Goal: Check status

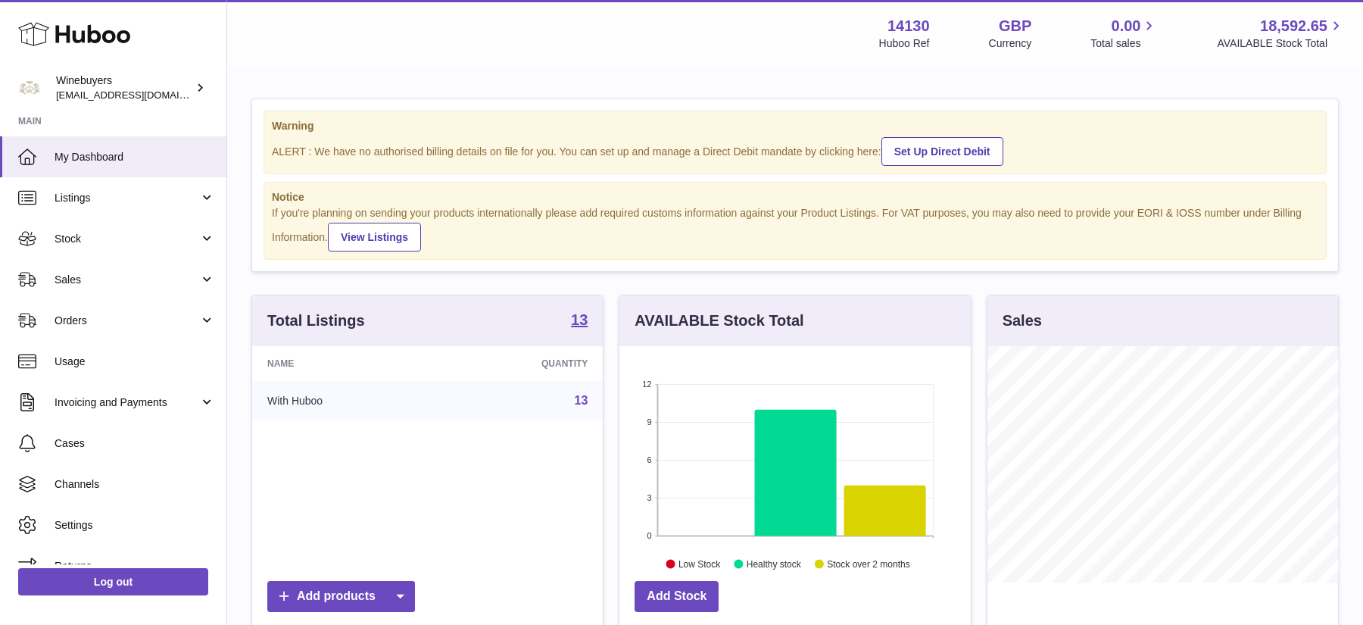
scroll to position [235, 351]
click at [71, 269] on link "Sales" at bounding box center [113, 279] width 226 height 41
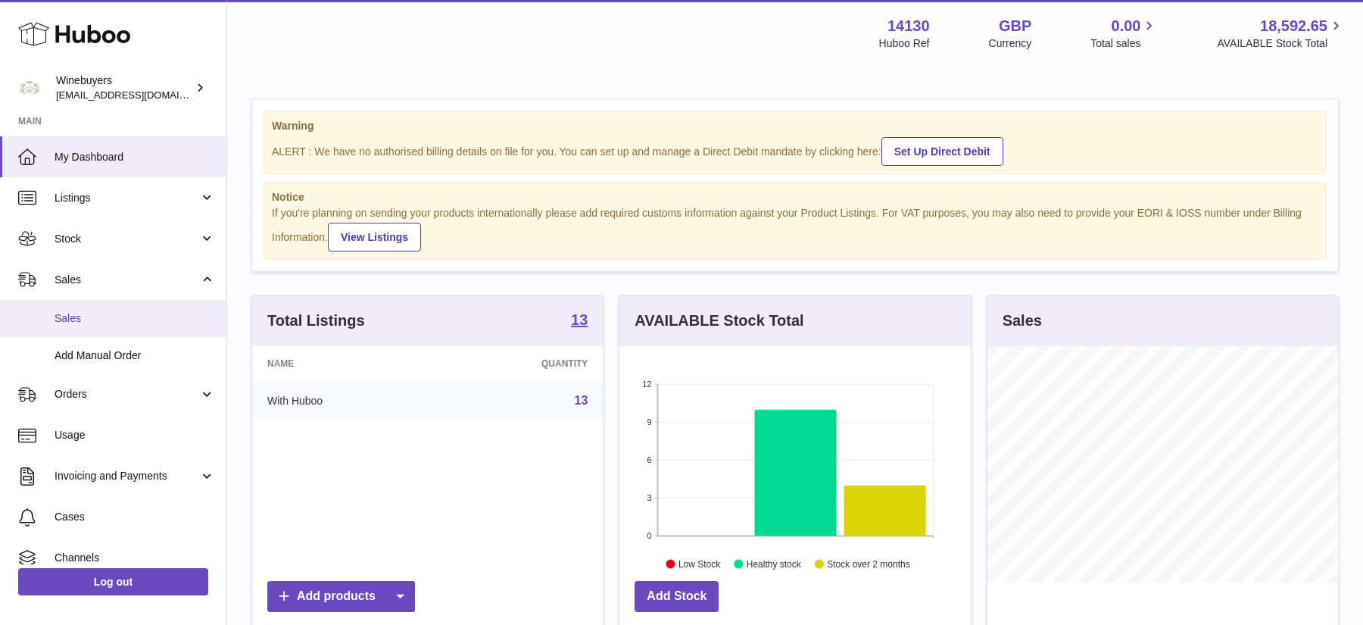
click at [72, 301] on link "Sales" at bounding box center [113, 318] width 226 height 37
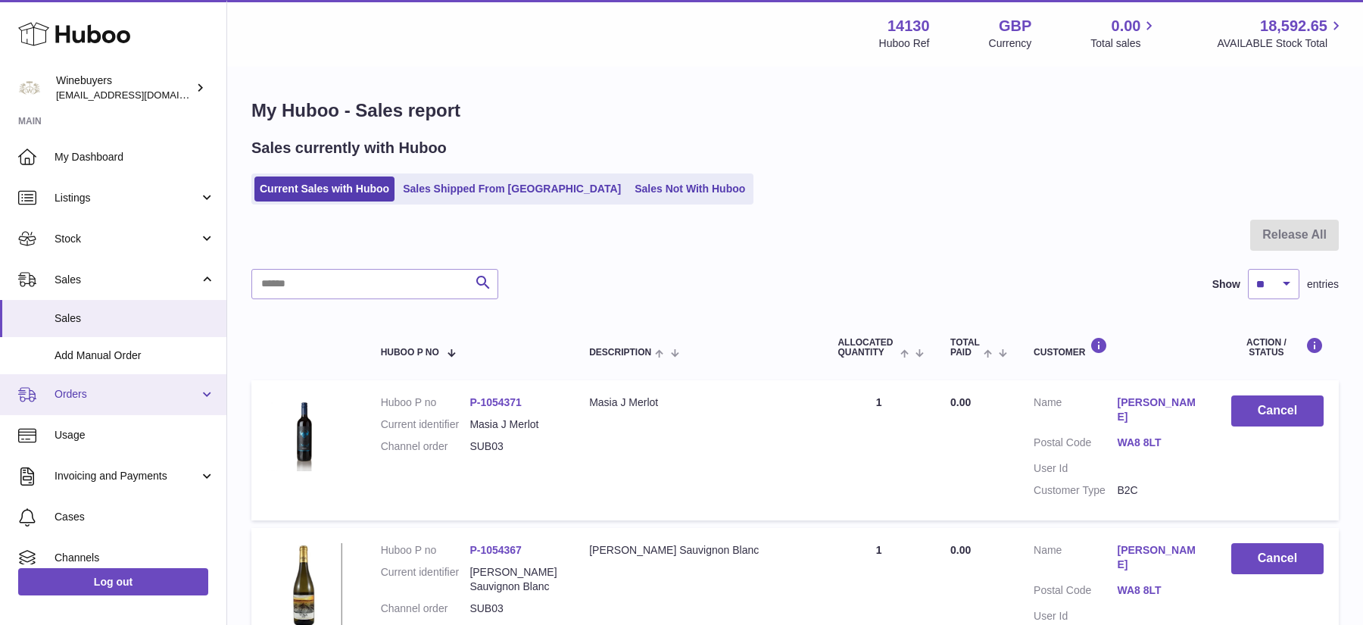
click at [109, 381] on link "Orders" at bounding box center [113, 394] width 226 height 41
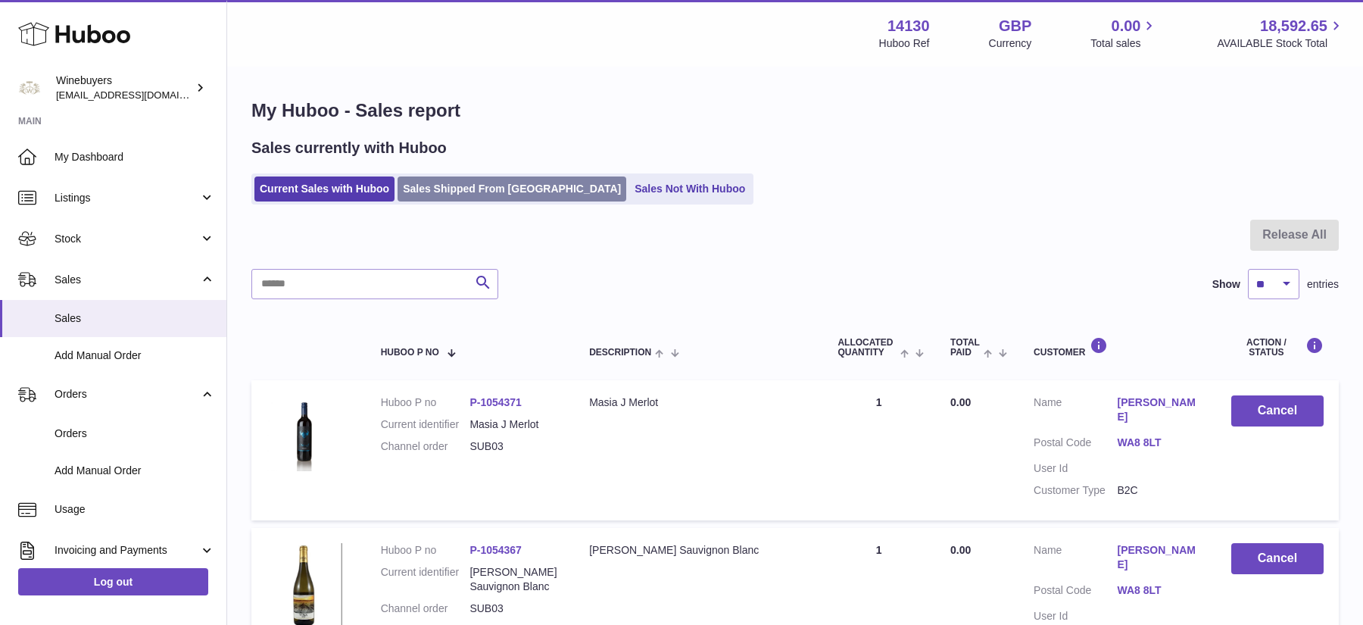
click at [488, 190] on link "Sales Shipped From [GEOGRAPHIC_DATA]" at bounding box center [512, 188] width 229 height 25
